Goal: Information Seeking & Learning: Understand process/instructions

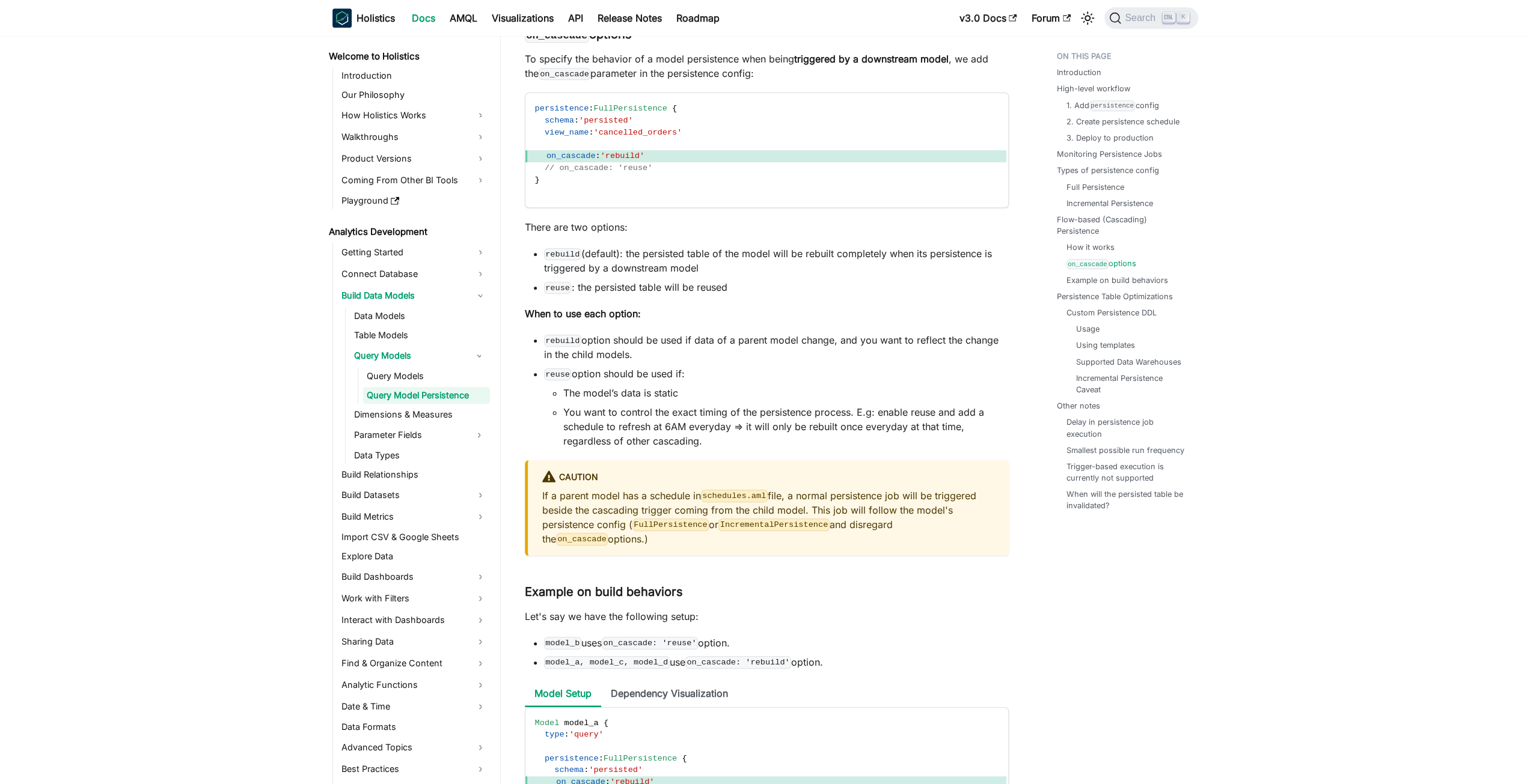
scroll to position [5207, 0]
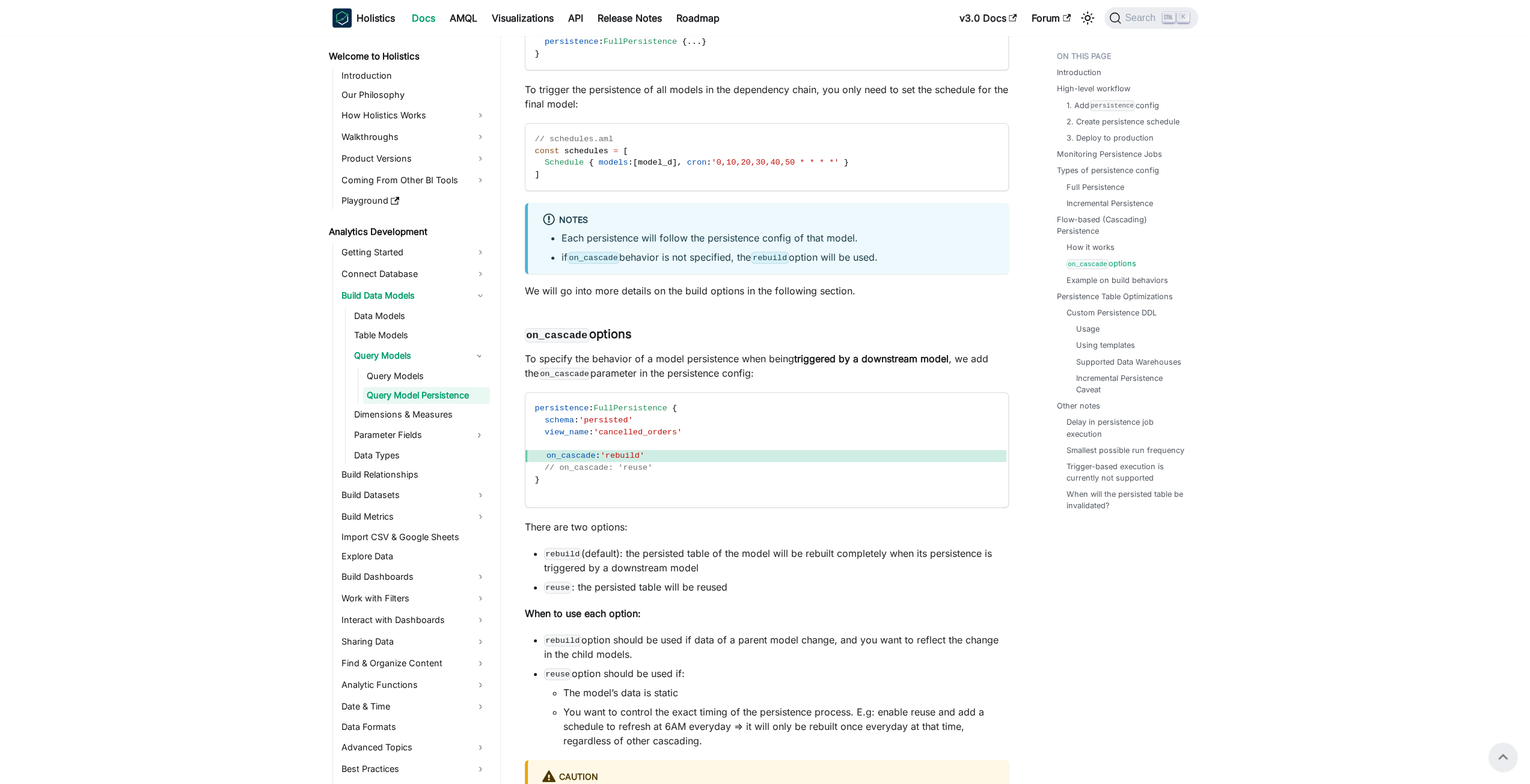
scroll to position [4906, 0]
click at [741, 568] on li "rebuild (default): the persisted table of the model will be rebuilt completely …" at bounding box center [776, 560] width 465 height 29
drag, startPoint x: 741, startPoint y: 568, endPoint x: 750, endPoint y: 586, distance: 20.1
click at [748, 575] on li "rebuild (default): the persisted table of the model will be rebuilt completely …" at bounding box center [776, 560] width 465 height 29
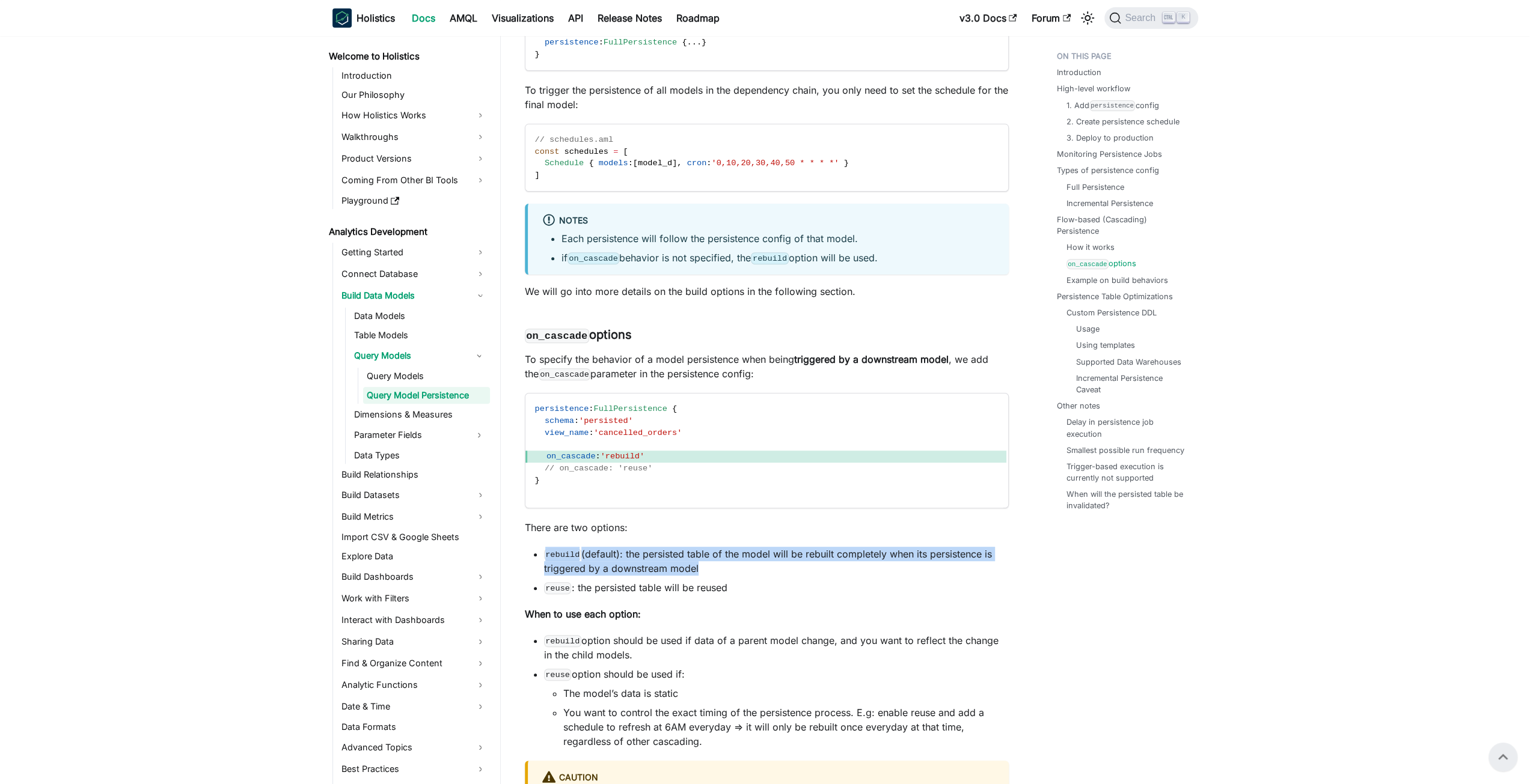
click at [750, 575] on li "rebuild (default): the persisted table of the model will be rebuilt completely …" at bounding box center [776, 560] width 465 height 29
drag, startPoint x: 750, startPoint y: 586, endPoint x: 770, endPoint y: 605, distance: 27.6
click at [770, 595] on ul "rebuild (default): the persisted table of the model will be rebuilt completely …" at bounding box center [766, 570] width 484 height 48
click at [770, 595] on li "reuse : the persisted table will be reused" at bounding box center [776, 588] width 465 height 15
